Goal: Information Seeking & Learning: Learn about a topic

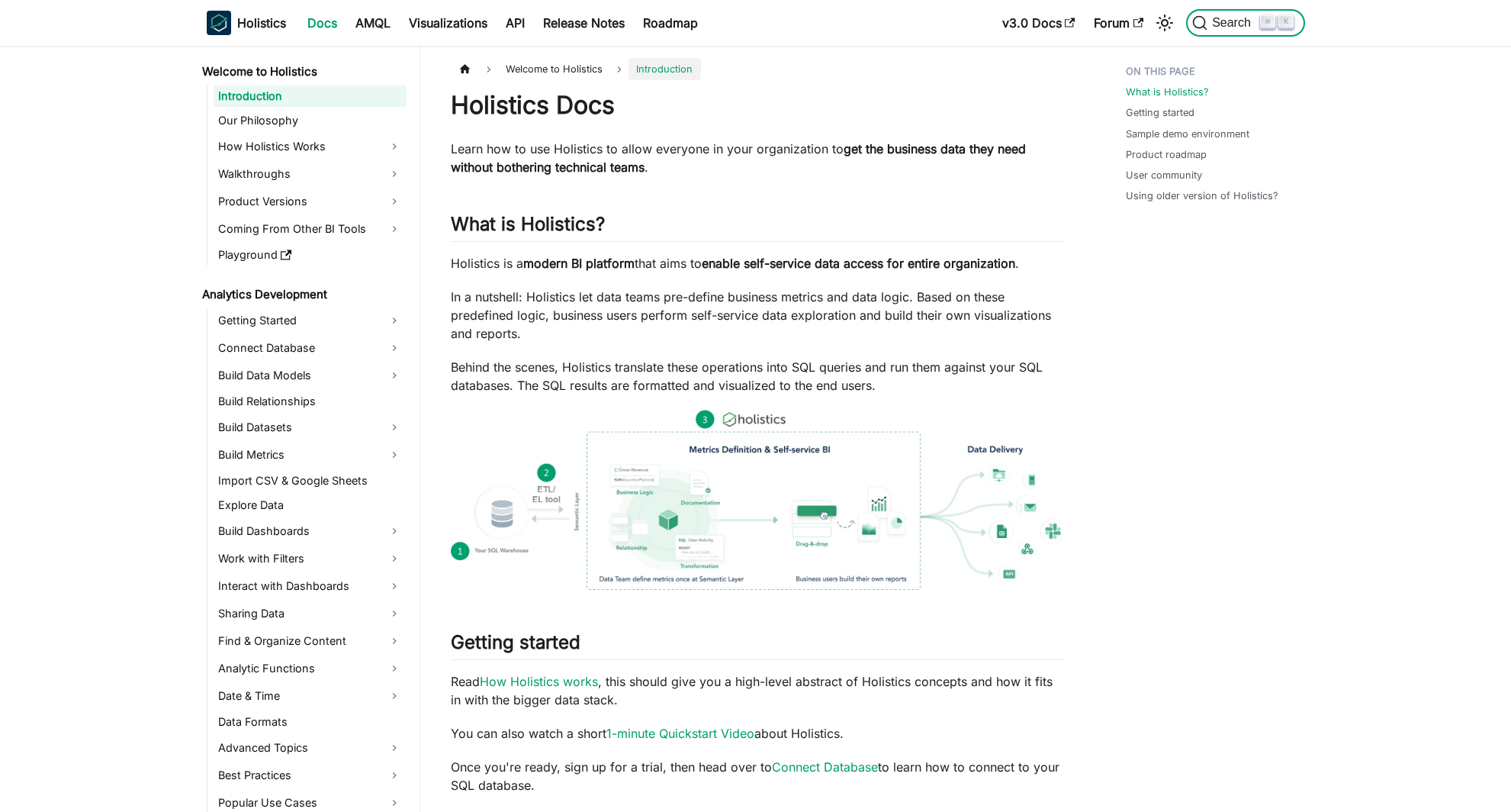
click at [1223, 28] on span "Search" at bounding box center [1233, 23] width 53 height 14
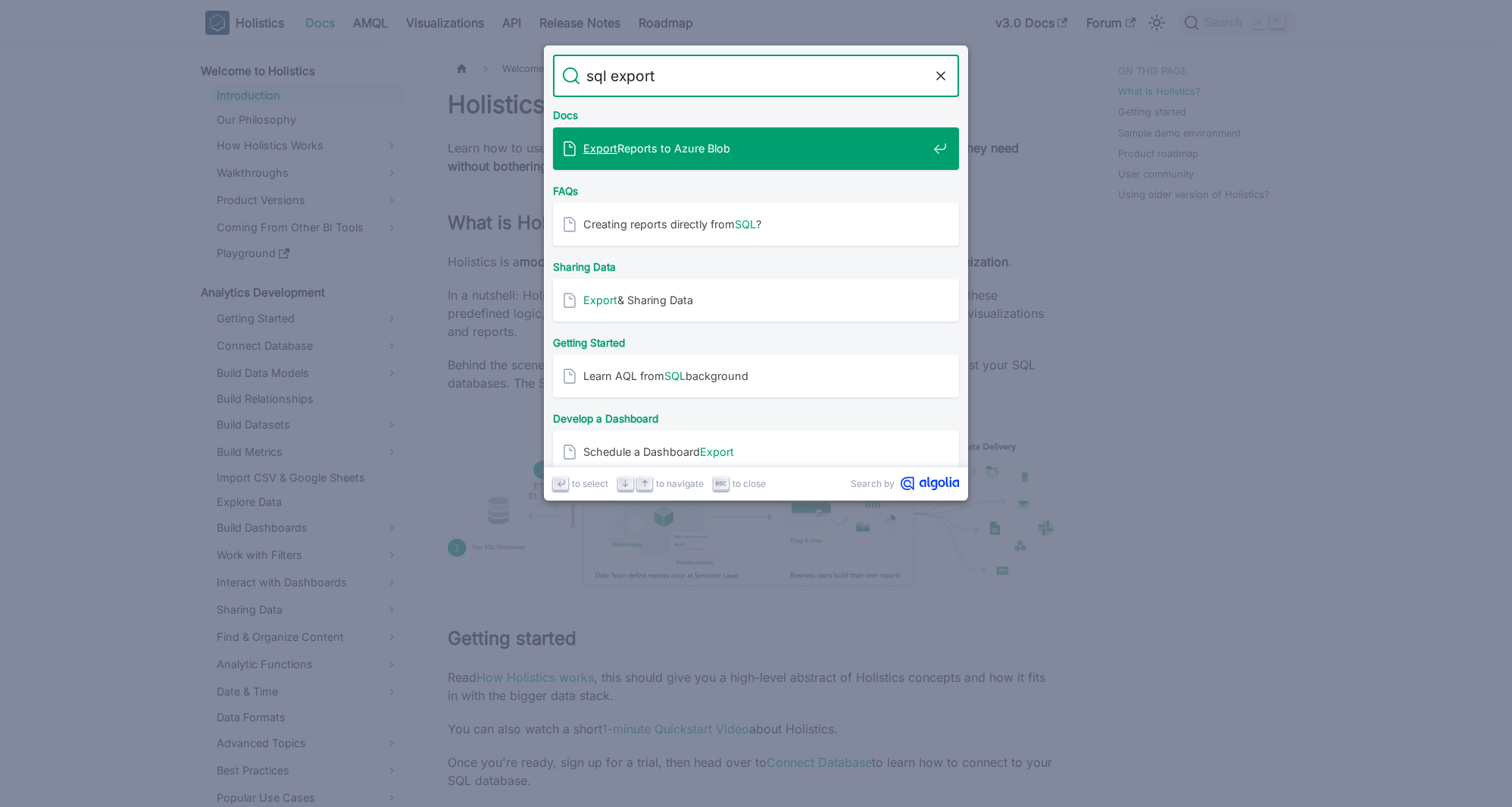
click at [720, 152] on span "Export Reports to Azure Blob" at bounding box center [755, 148] width 344 height 14
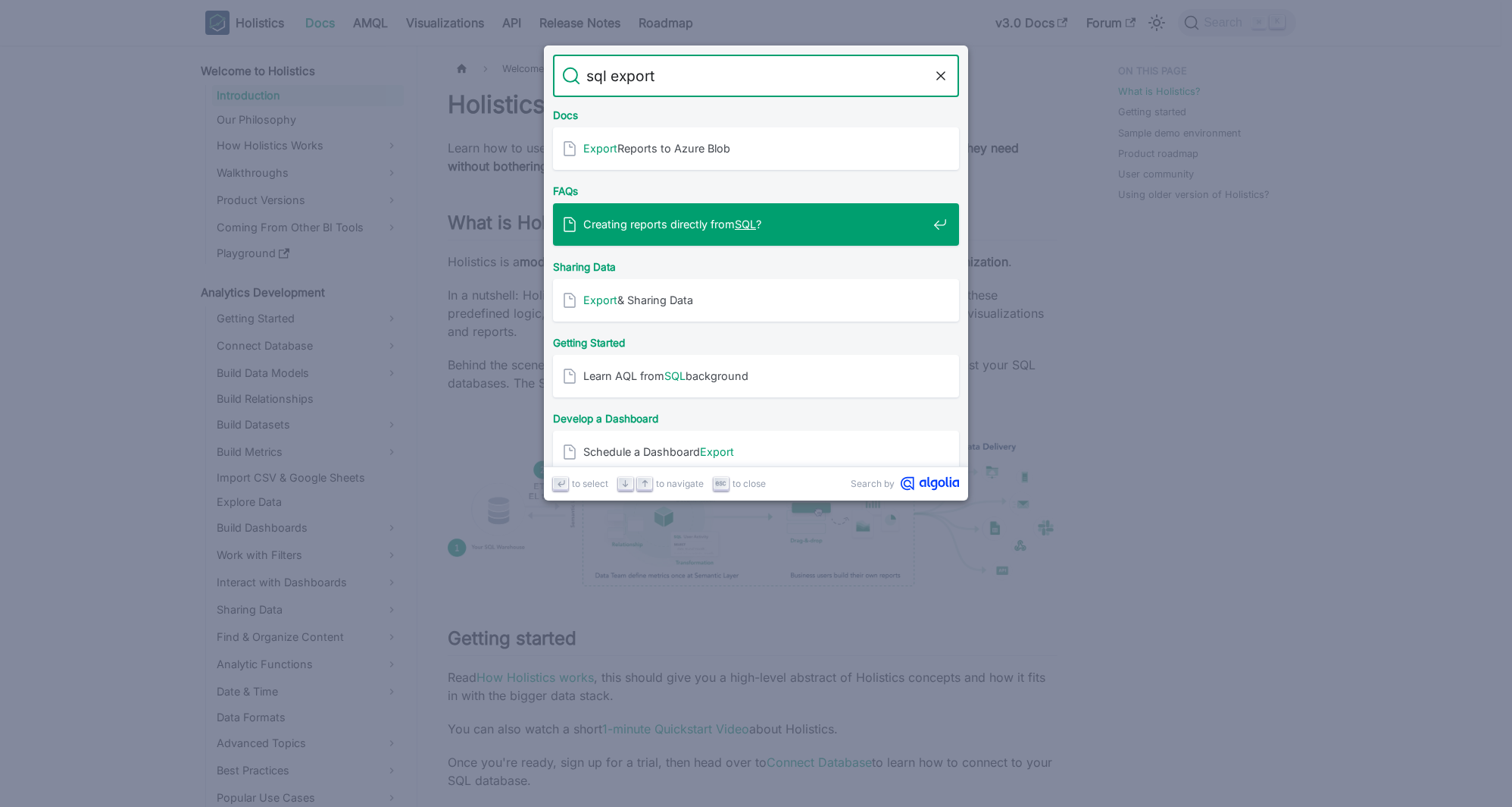
click at [710, 220] on span "Creating reports directly from SQL ?" at bounding box center [755, 224] width 344 height 14
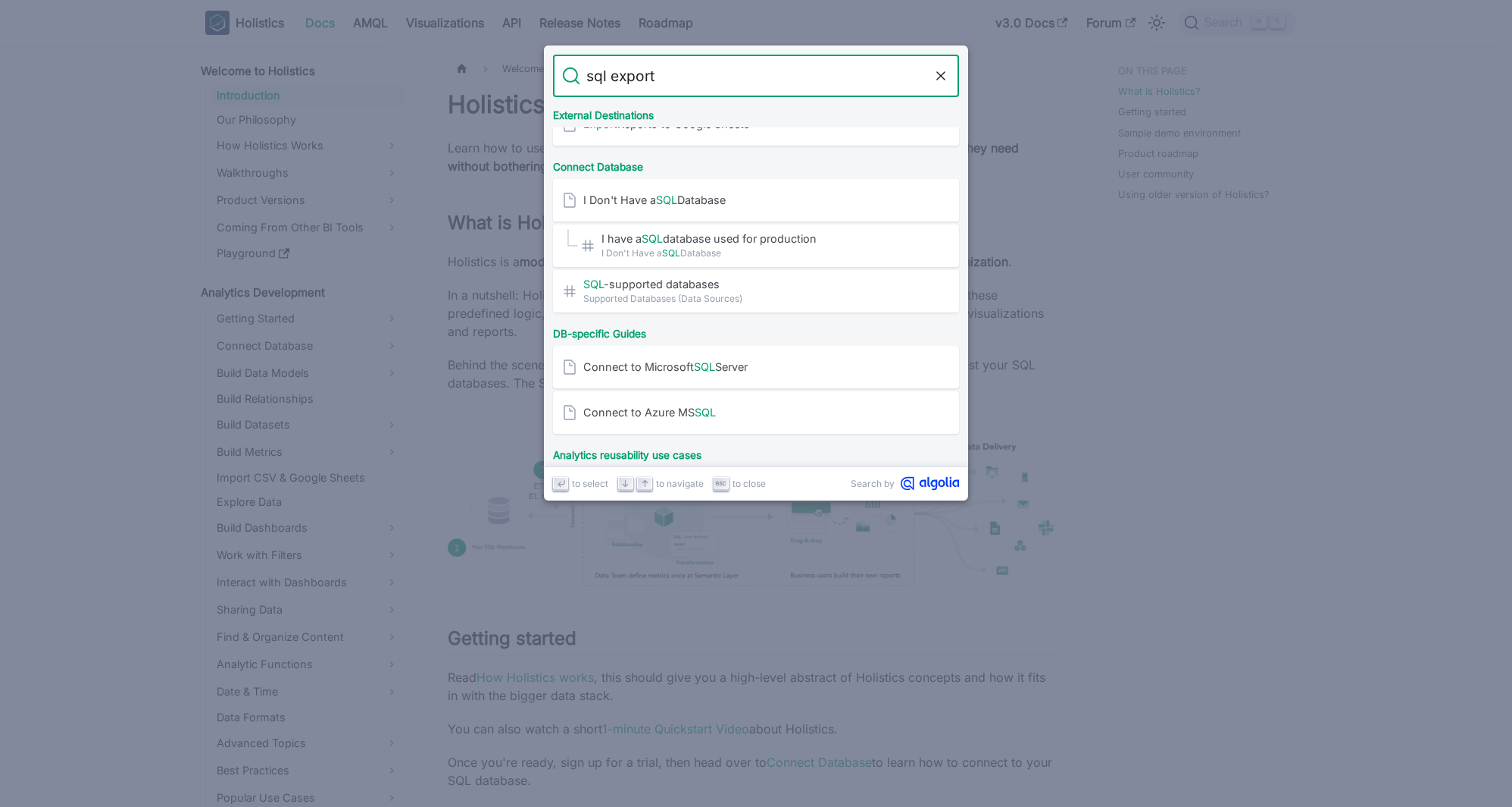
scroll to position [529, 0]
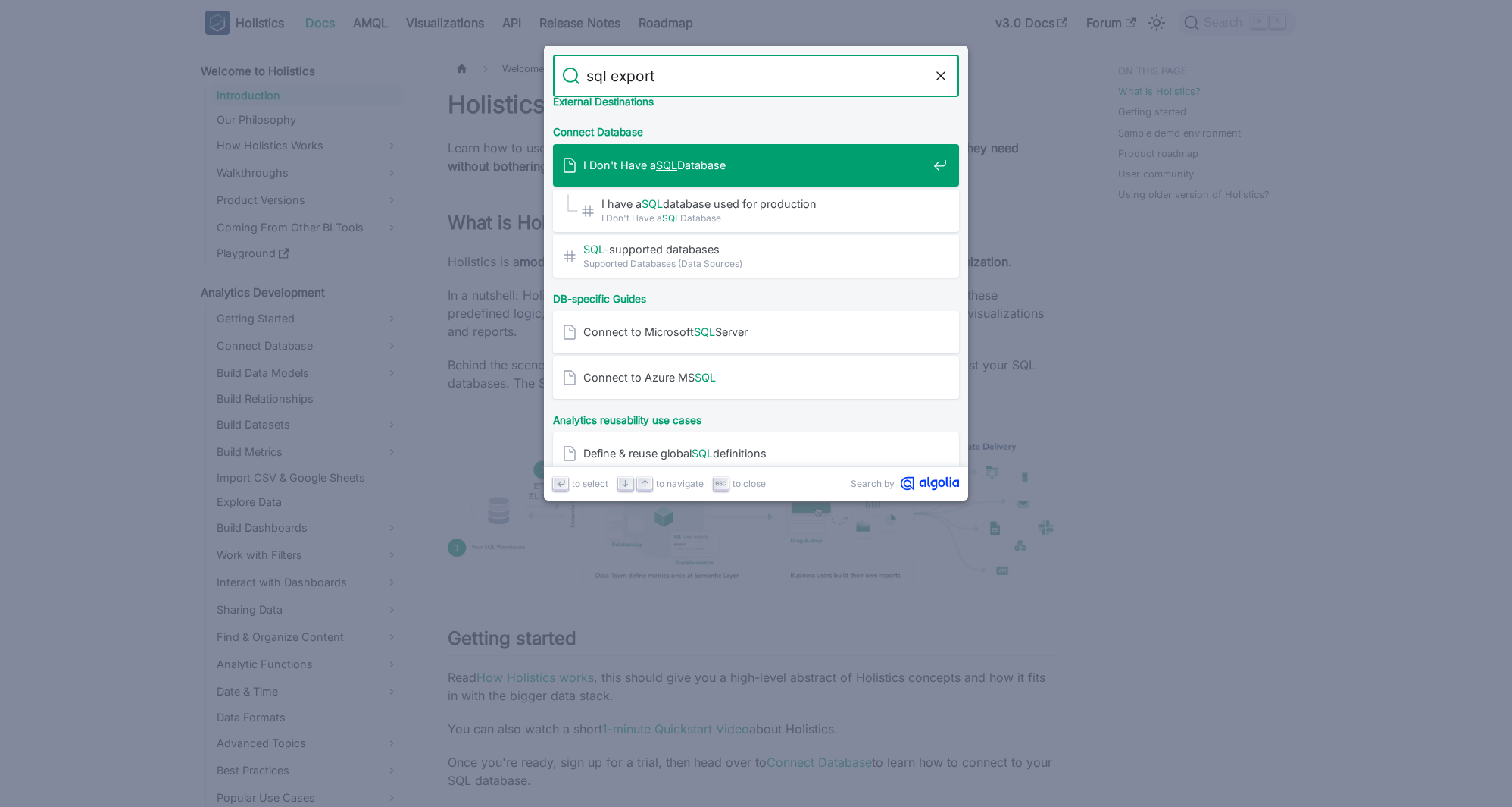
type input "sql export"
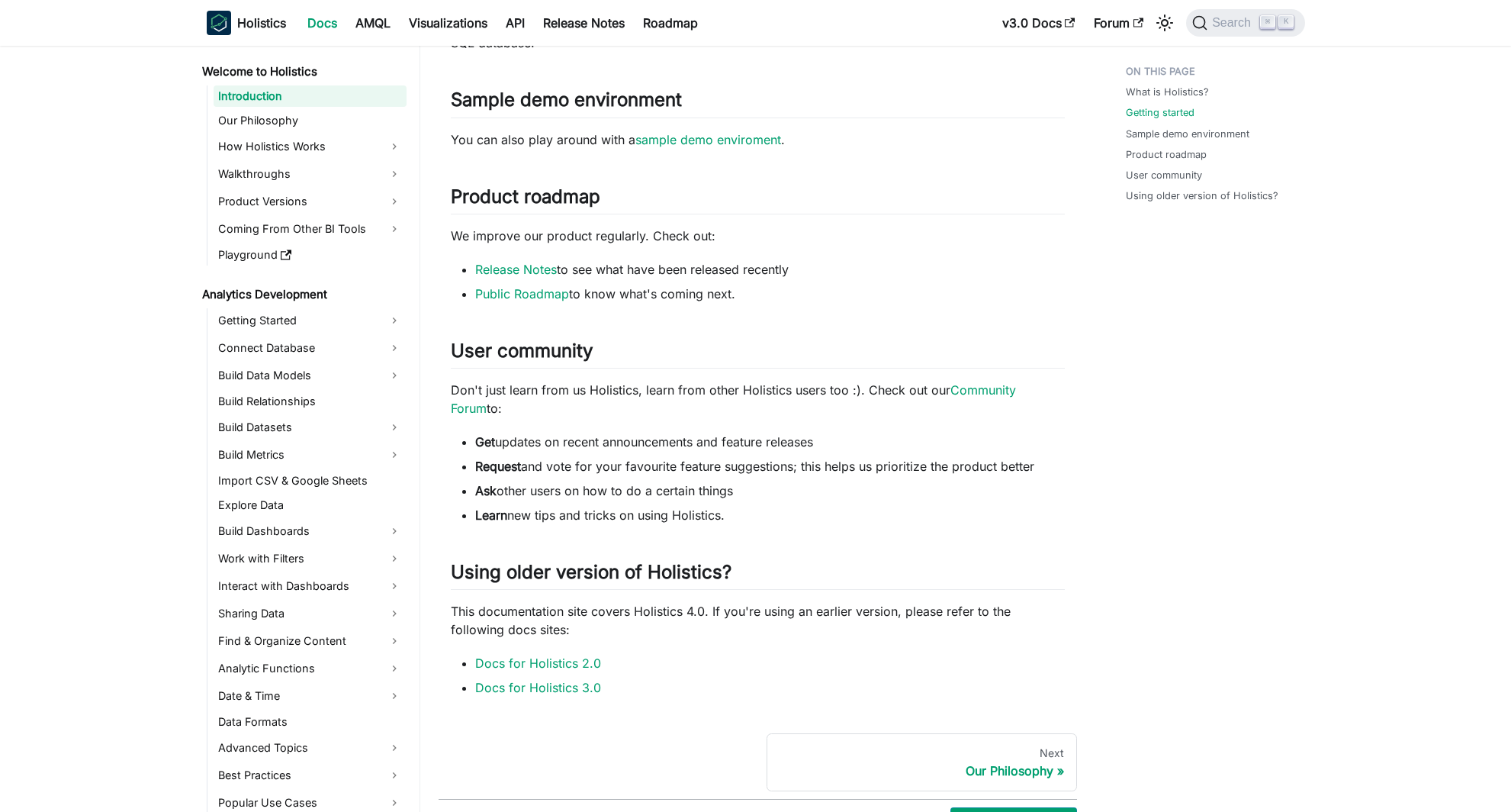
scroll to position [837, 0]
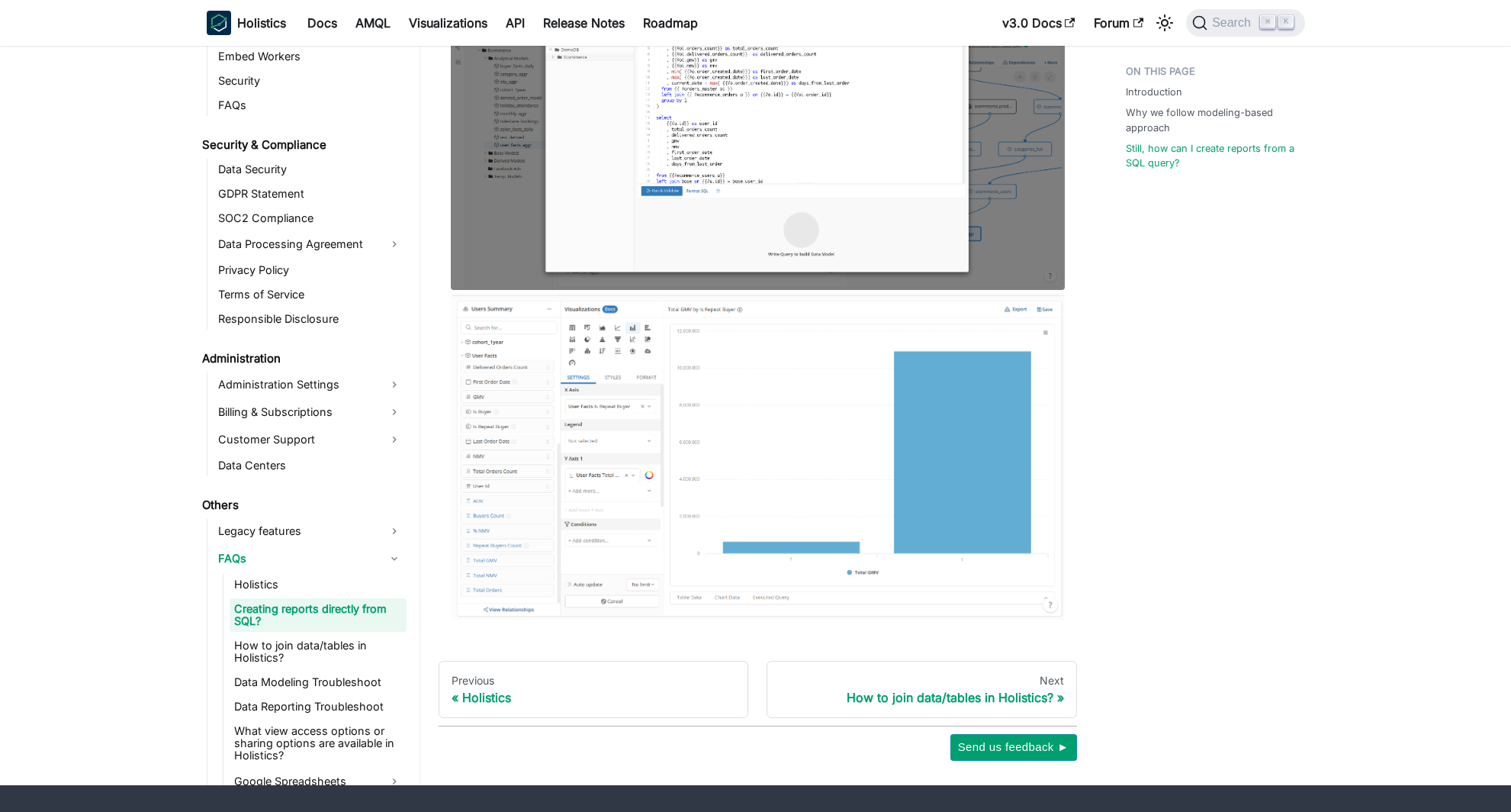
scroll to position [1217, 0]
